Goal: Find contact information: Find contact information

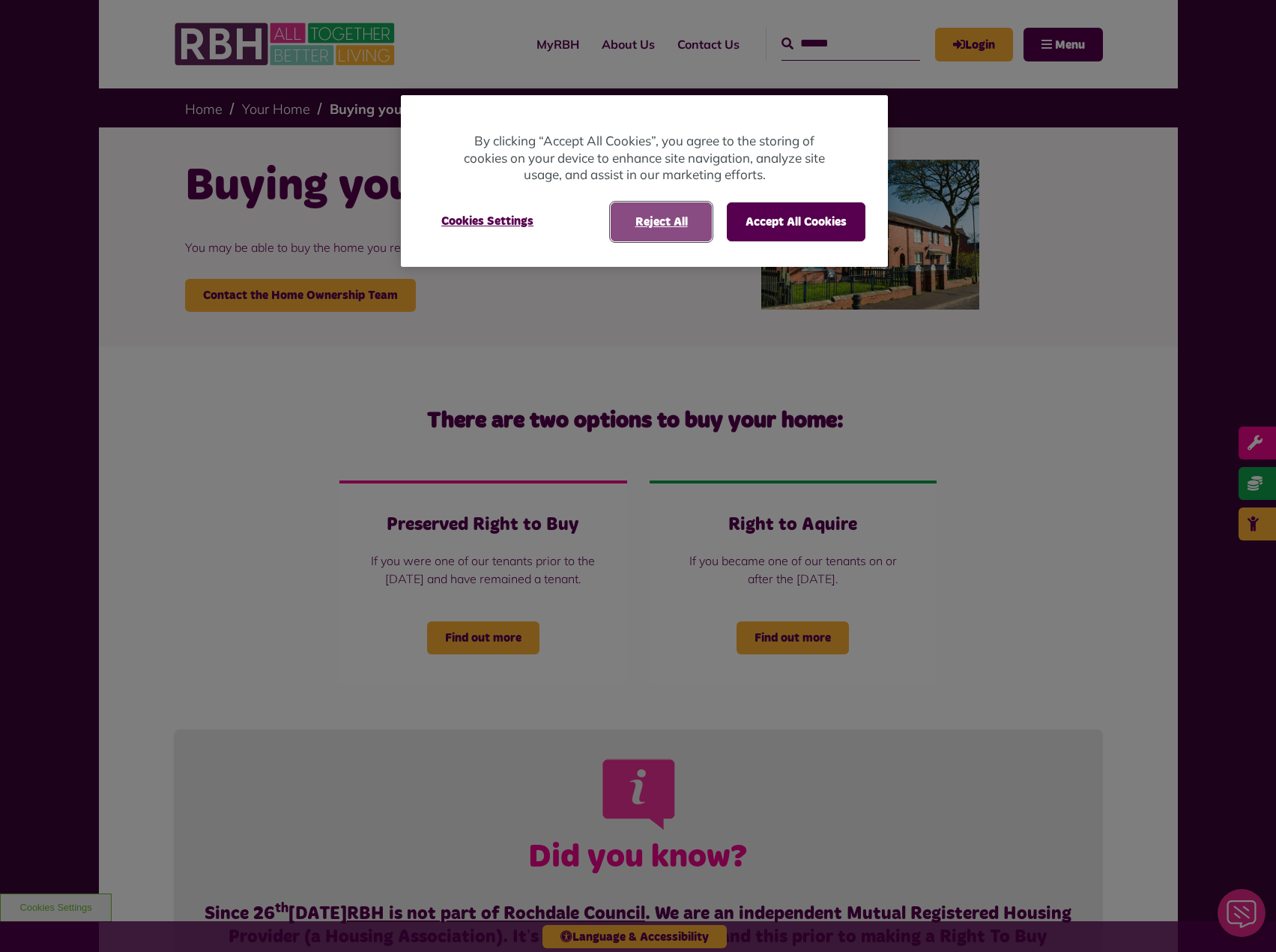
click at [646, 224] on button "Reject All" at bounding box center [661, 222] width 101 height 39
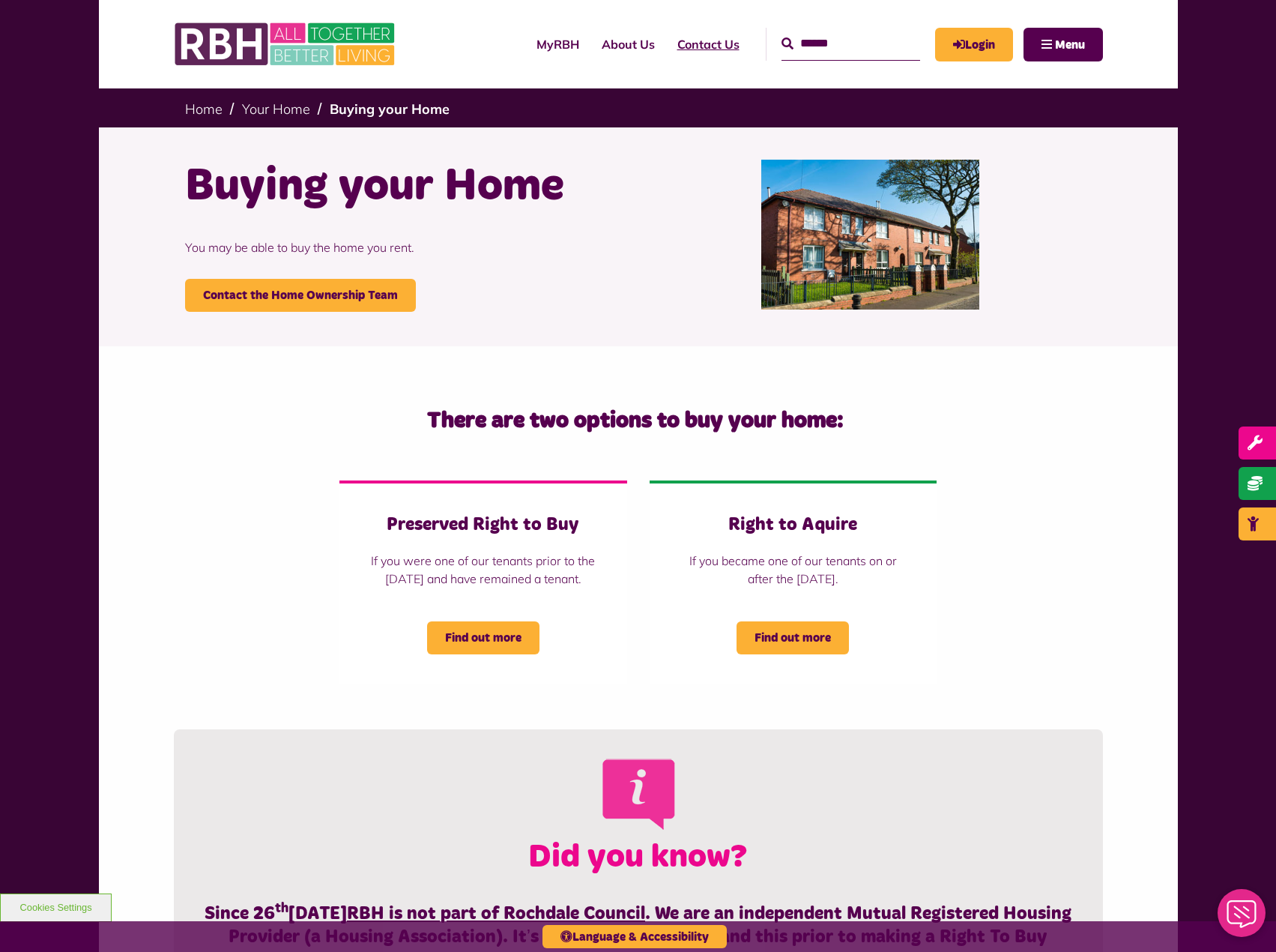
click at [666, 43] on link "Contact Us" at bounding box center [708, 44] width 85 height 40
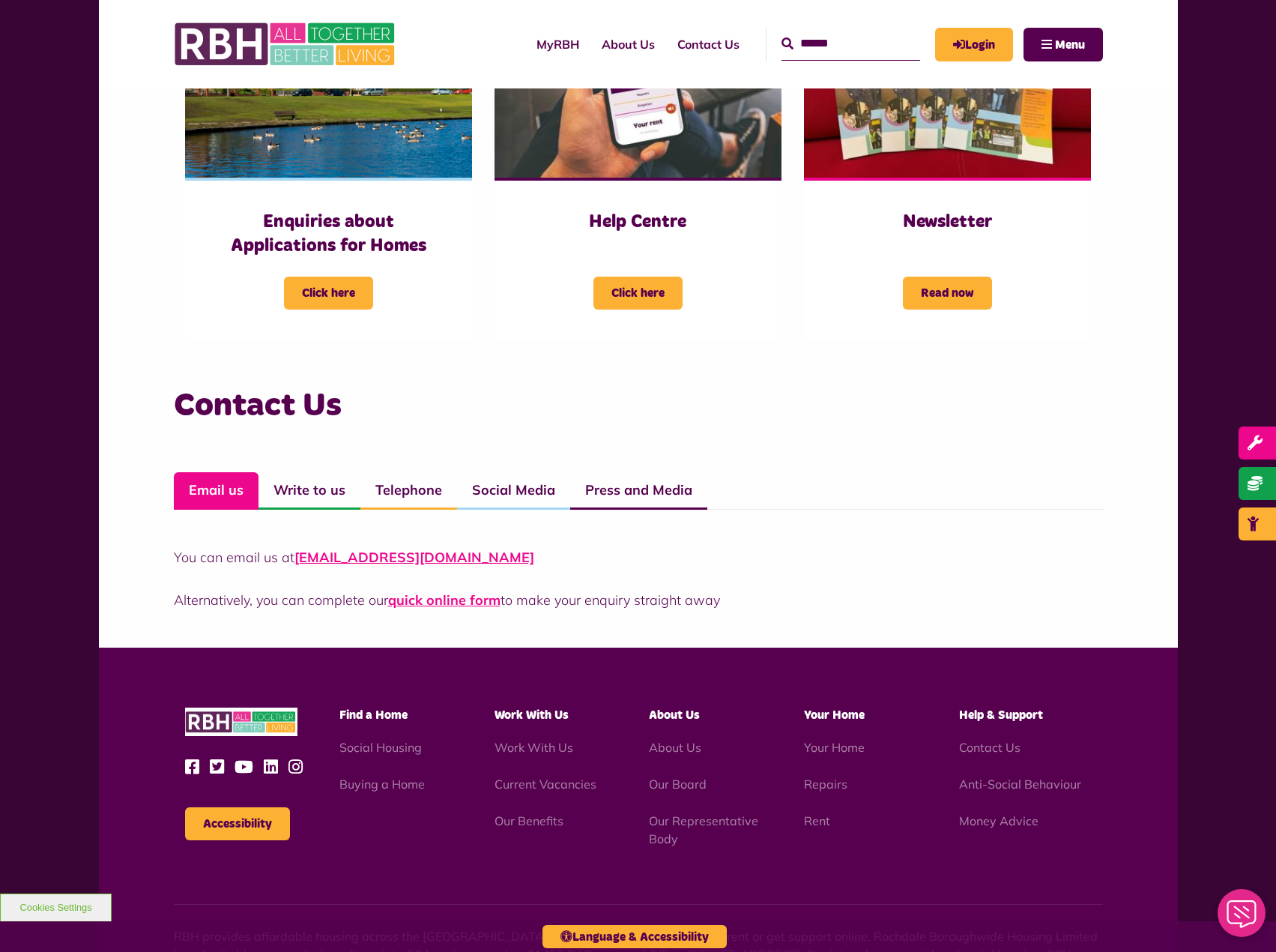
scroll to position [825, 0]
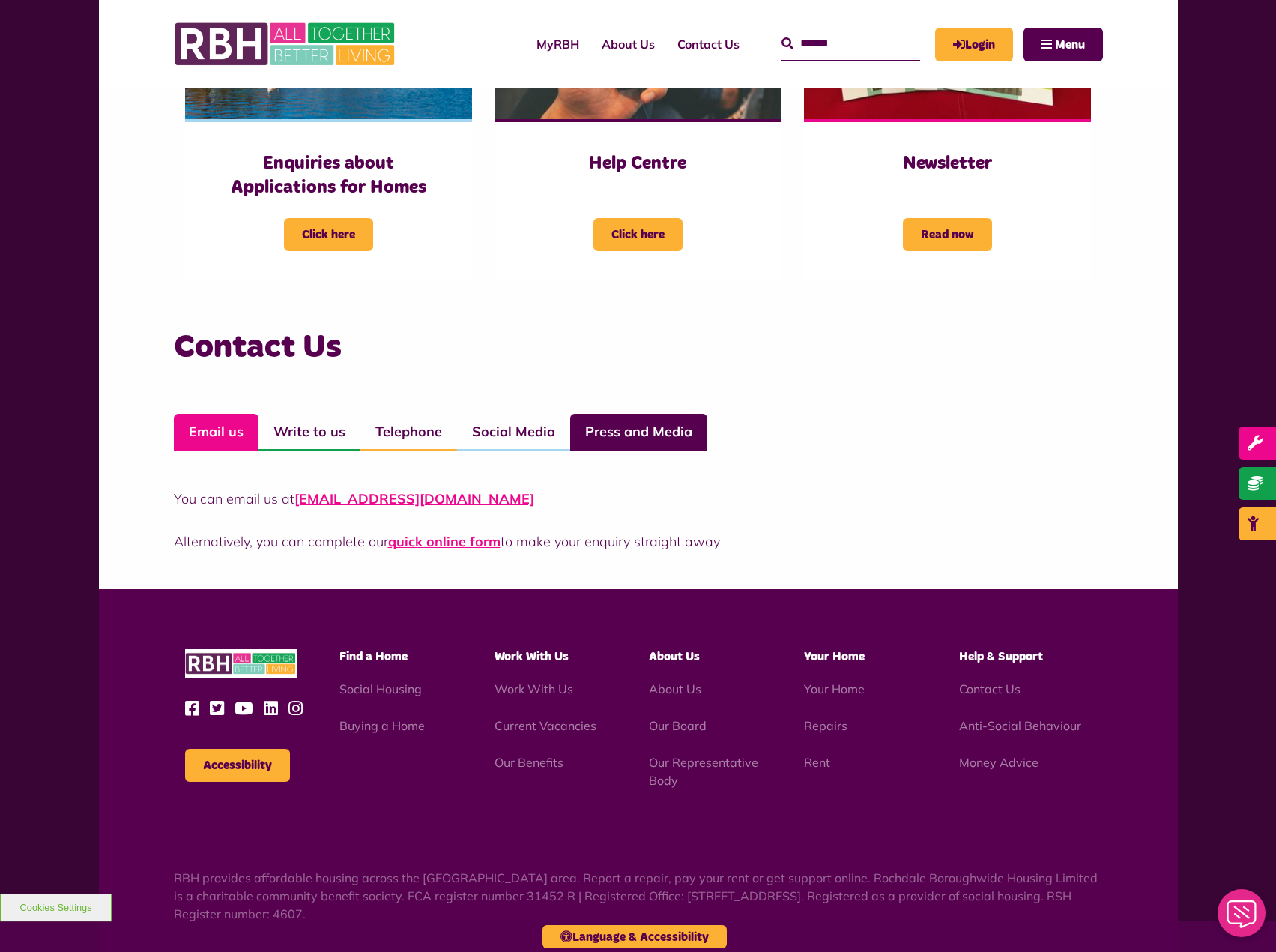
click at [682, 437] on link "Press and Media" at bounding box center [639, 432] width 137 height 37
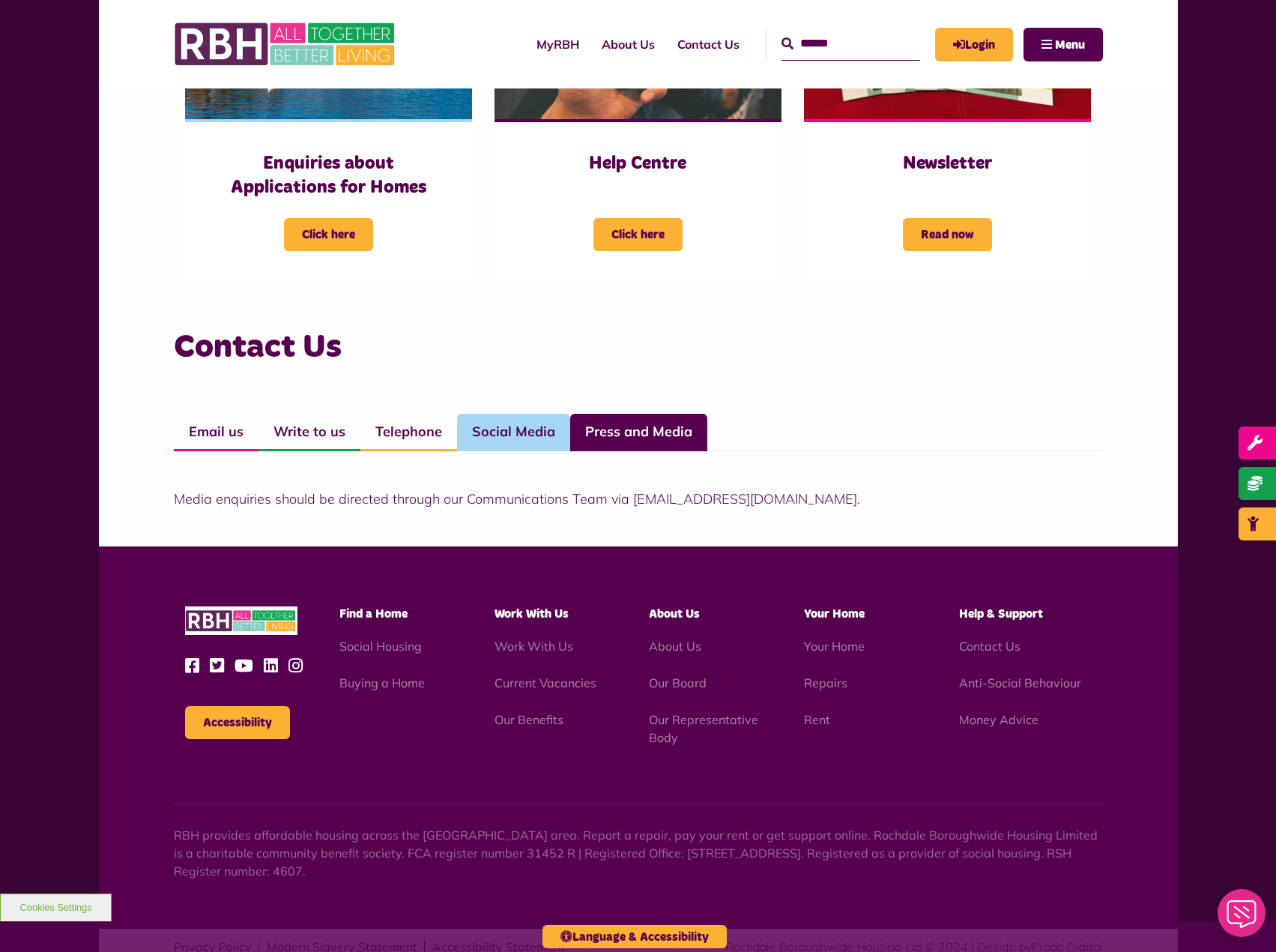
click at [504, 434] on link "Social Media" at bounding box center [514, 432] width 113 height 37
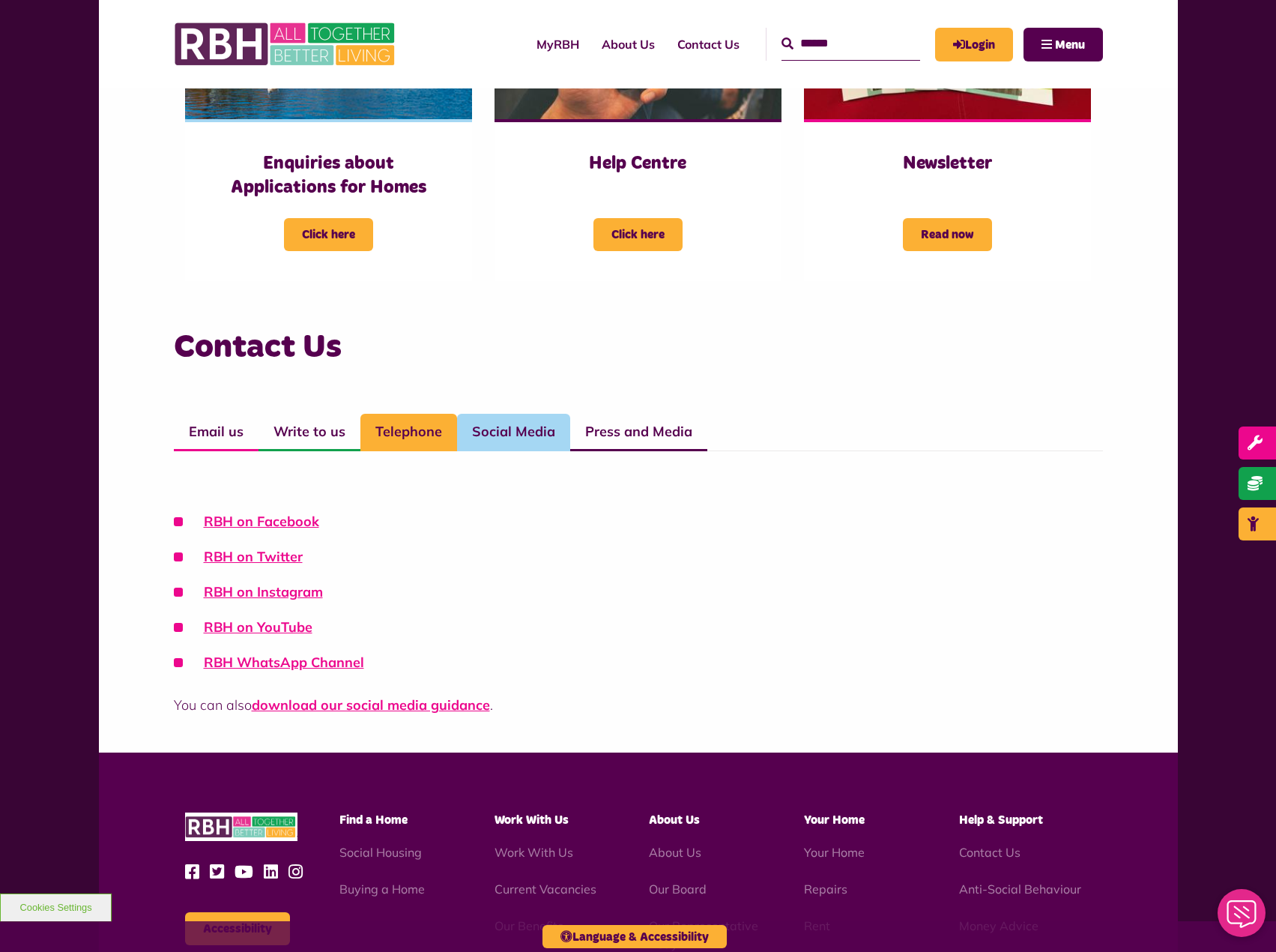
click at [427, 437] on link "Telephone" at bounding box center [409, 432] width 97 height 37
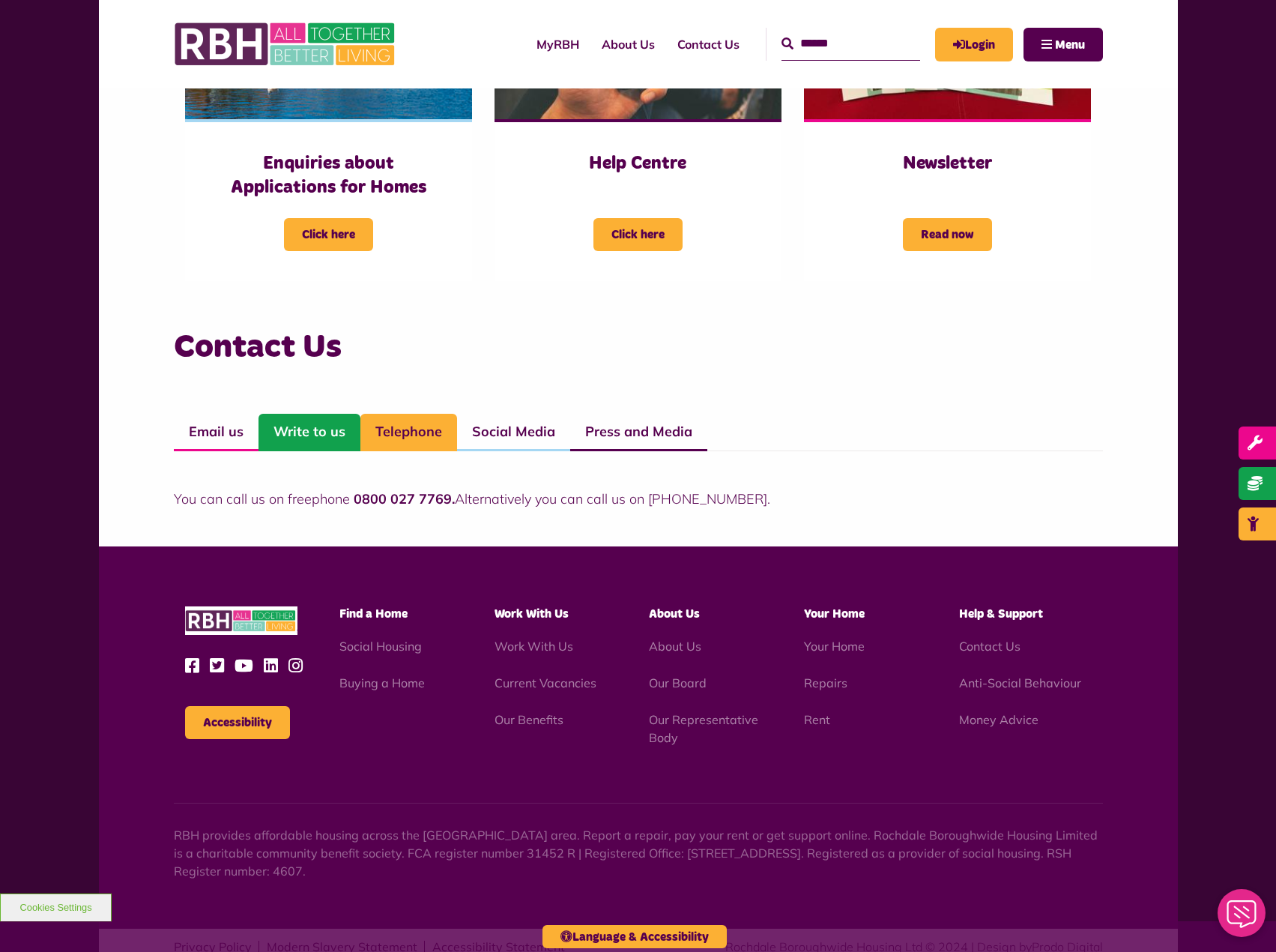
click at [344, 428] on link "Write to us" at bounding box center [309, 432] width 102 height 37
click at [215, 437] on link "Email us" at bounding box center [216, 432] width 85 height 37
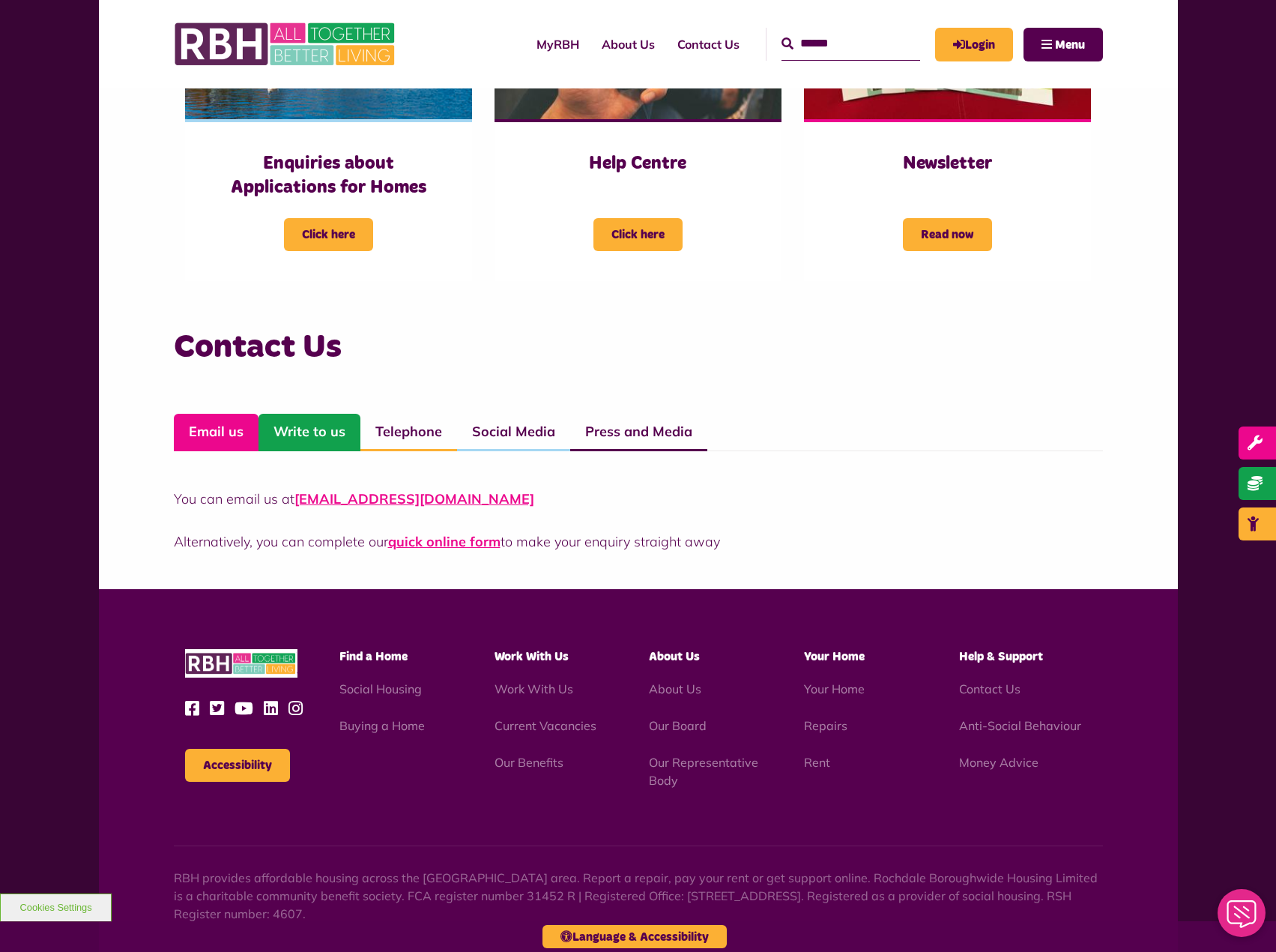
click at [348, 438] on link "Write to us" at bounding box center [309, 432] width 102 height 37
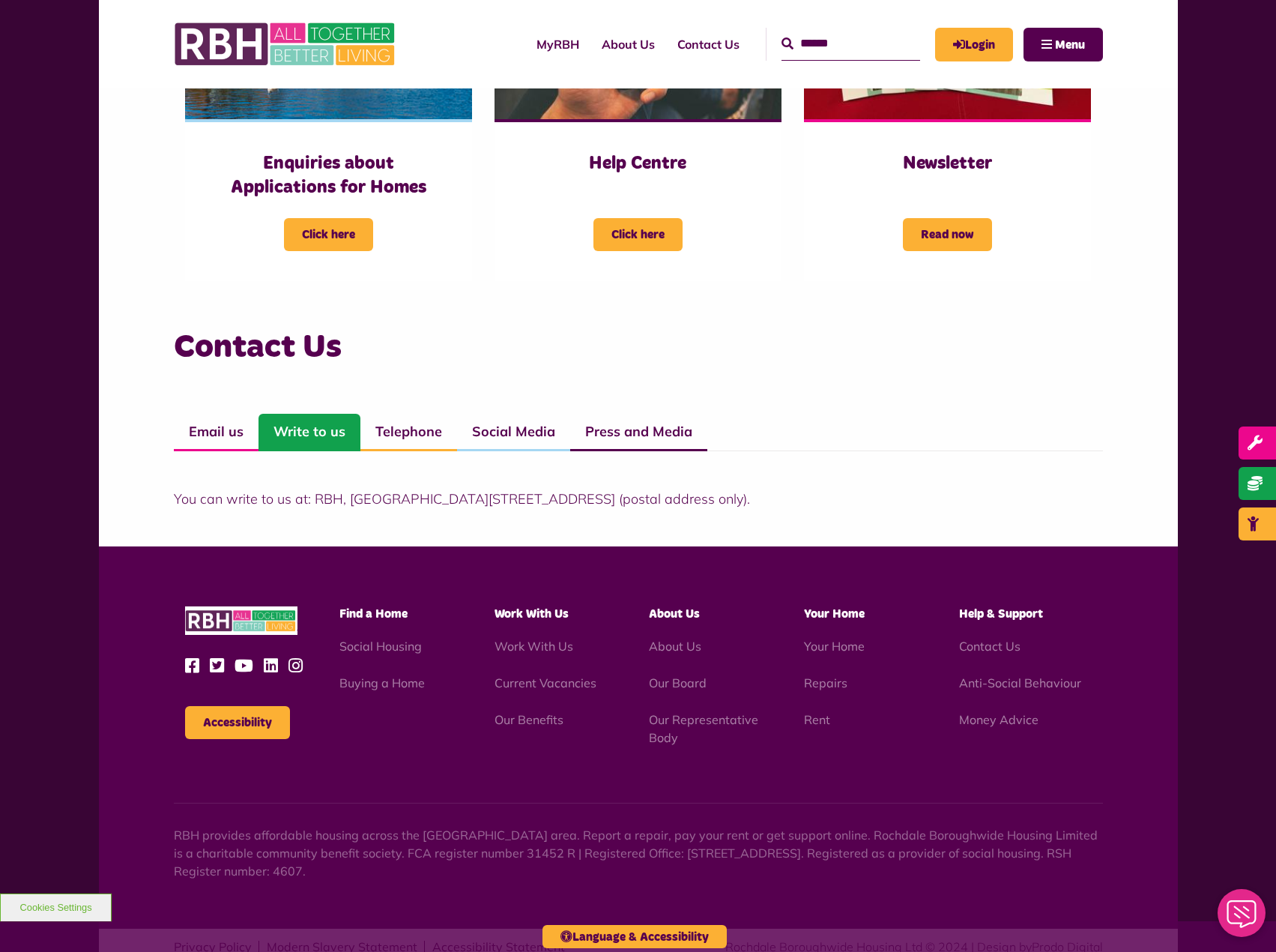
click at [258, 443] on link "Write to us" at bounding box center [309, 432] width 102 height 37
click at [214, 430] on link "Email us" at bounding box center [216, 432] width 85 height 37
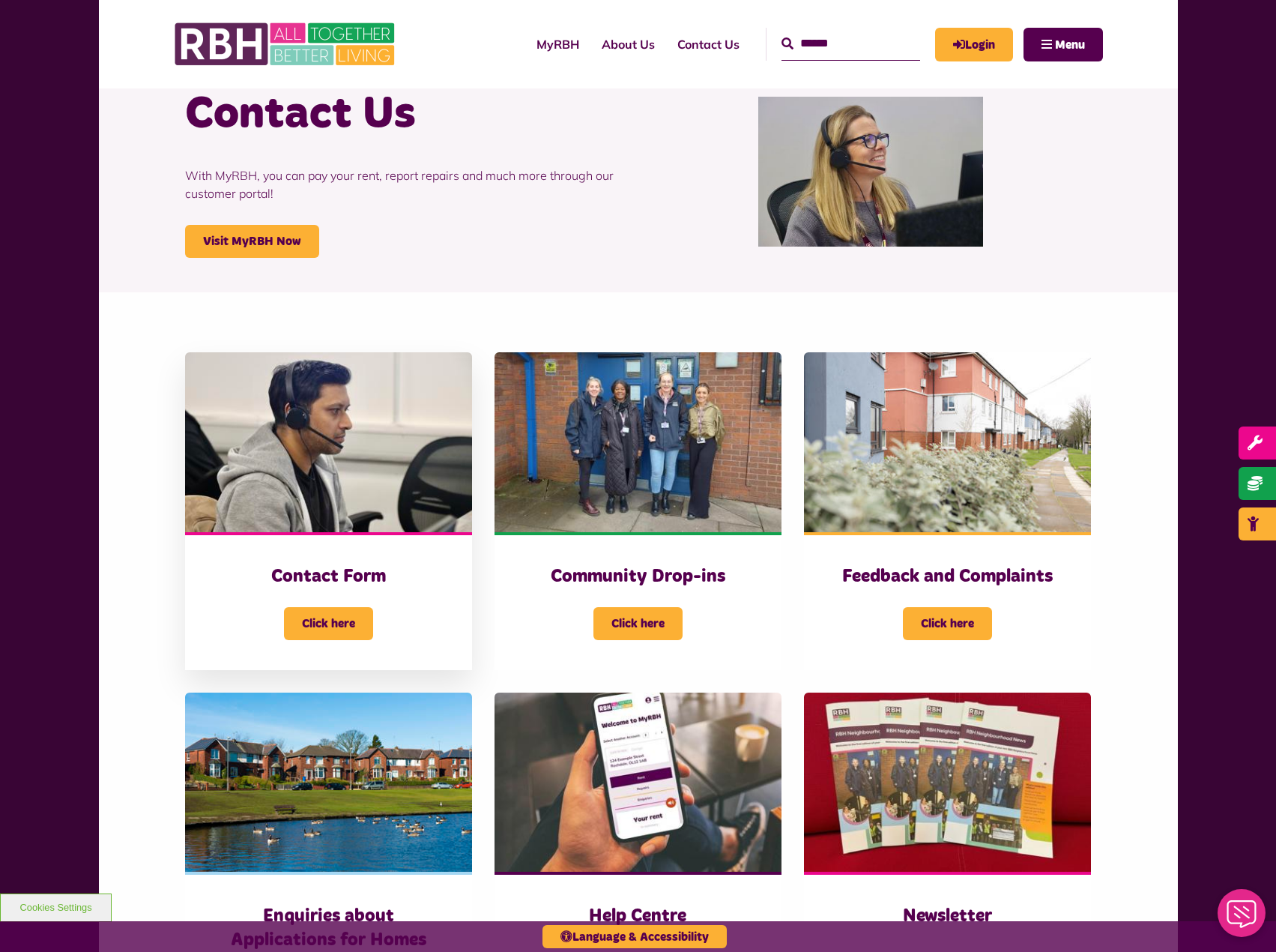
scroll to position [0, 0]
